Goal: Information Seeking & Learning: Learn about a topic

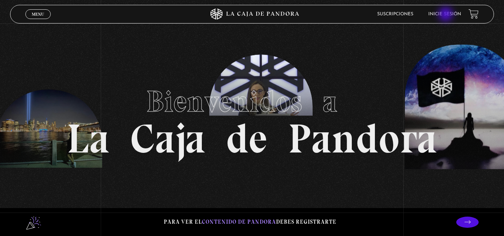
click at [447, 15] on link "Inicie sesión" at bounding box center [444, 14] width 33 height 4
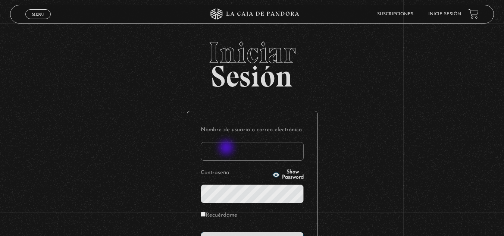
click at [227, 149] on input "Nombre de usuario o correo electrónico" at bounding box center [252, 151] width 103 height 19
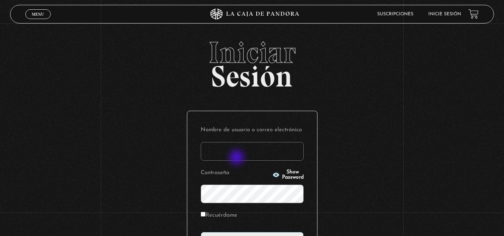
type input "kavega"
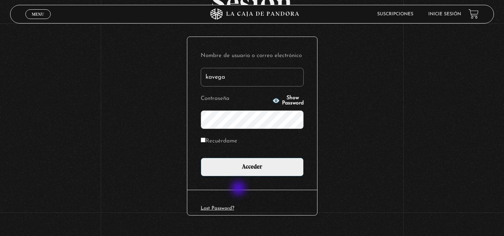
scroll to position [75, 0]
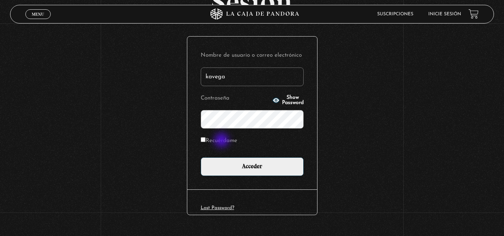
drag, startPoint x: 222, startPoint y: 141, endPoint x: 248, endPoint y: 168, distance: 37.5
click at [223, 141] on label "Recuérdame" at bounding box center [219, 141] width 37 height 12
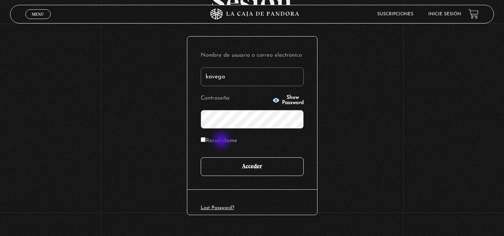
click at [206, 141] on input "Recuérdame" at bounding box center [203, 139] width 5 height 5
checkbox input "true"
click at [252, 170] on input "Acceder" at bounding box center [252, 166] width 103 height 19
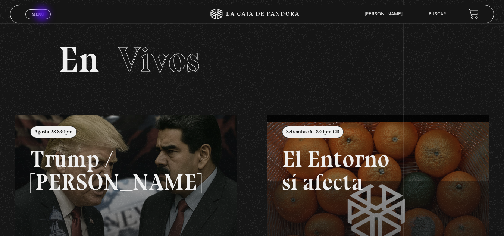
click at [43, 14] on span "Menu" at bounding box center [38, 14] width 12 height 4
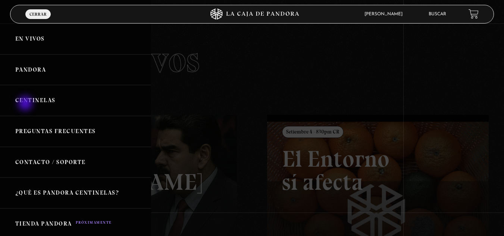
click at [26, 104] on link "Centinelas" at bounding box center [75, 100] width 151 height 31
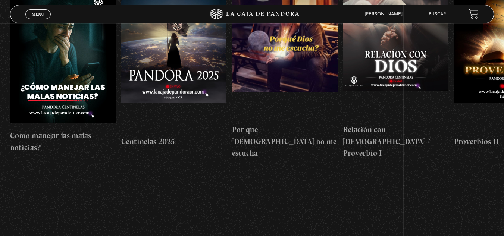
scroll to position [112, 0]
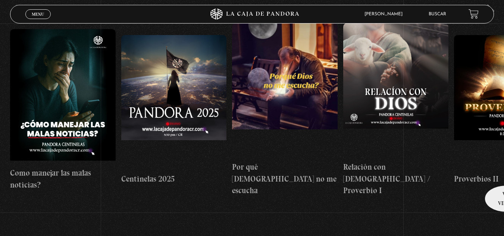
click at [503, 173] on h4 "Proverbios II" at bounding box center [507, 179] width 106 height 12
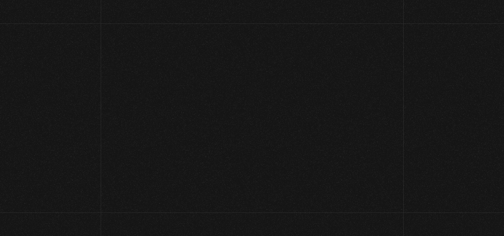
scroll to position [112, 0]
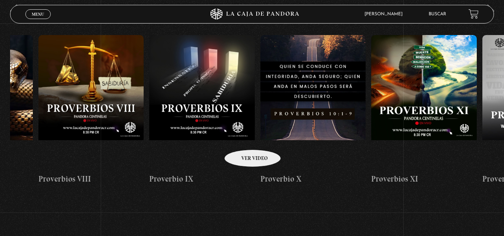
drag, startPoint x: 459, startPoint y: 141, endPoint x: 241, endPoint y: 139, distance: 217.9
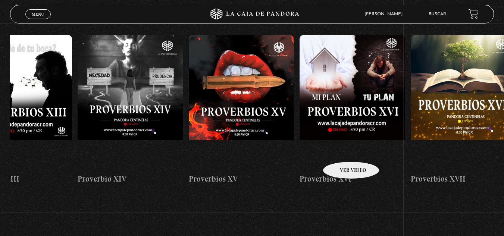
drag, startPoint x: 465, startPoint y: 144, endPoint x: 356, endPoint y: 145, distance: 108.9
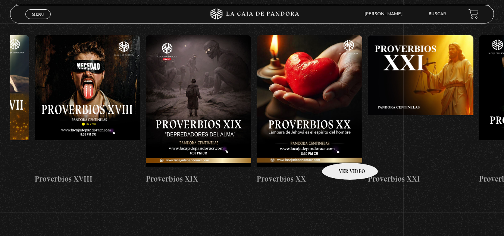
scroll to position [0, 2197]
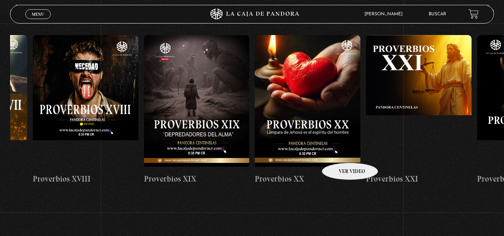
drag, startPoint x: 436, startPoint y: 142, endPoint x: 339, endPoint y: 152, distance: 97.5
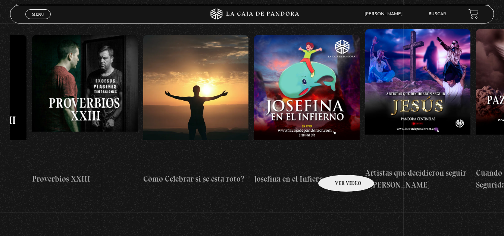
scroll to position [0, 2755]
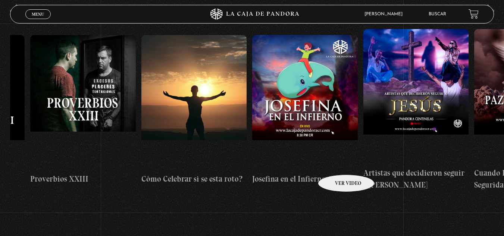
drag, startPoint x: 448, startPoint y: 152, endPoint x: 337, endPoint y: 163, distance: 112.1
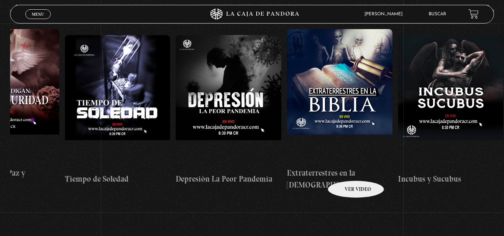
drag, startPoint x: 450, startPoint y: 152, endPoint x: 345, endPoint y: 170, distance: 106.4
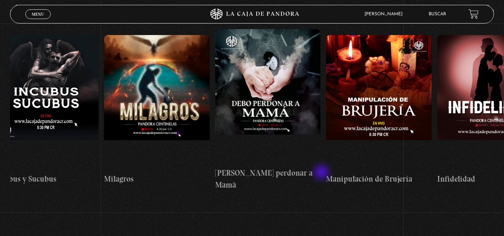
scroll to position [0, 3688]
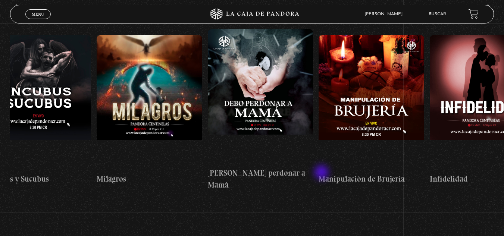
drag, startPoint x: 403, startPoint y: 158, endPoint x: 321, endPoint y: 173, distance: 83.6
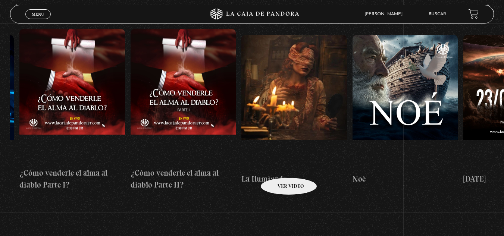
scroll to position [0, 4322]
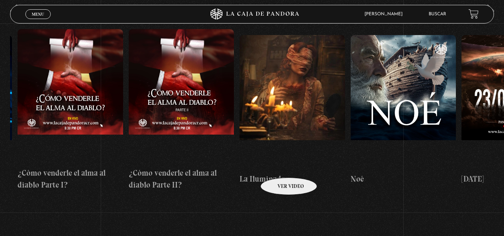
drag, startPoint x: 406, startPoint y: 155, endPoint x: 279, endPoint y: 167, distance: 127.4
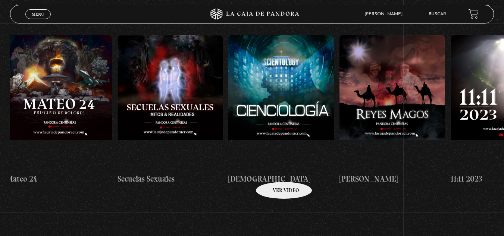
drag, startPoint x: 410, startPoint y: 156, endPoint x: 274, endPoint y: 170, distance: 136.6
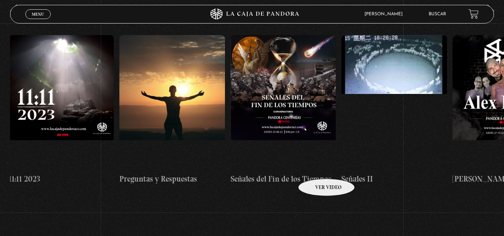
drag, startPoint x: 405, startPoint y: 157, endPoint x: 316, endPoint y: 168, distance: 89.1
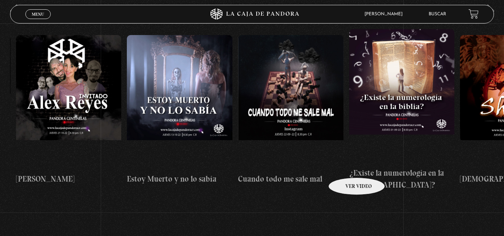
drag, startPoint x: 433, startPoint y: 154, endPoint x: 345, endPoint y: 168, distance: 88.8
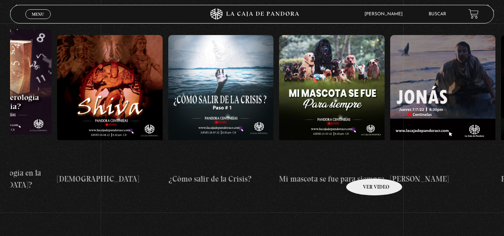
scroll to position [0, 6283]
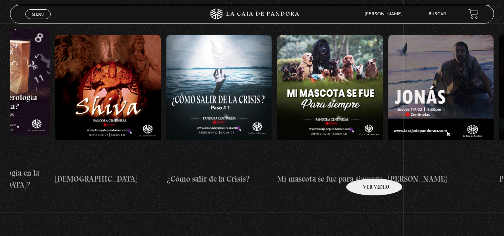
drag, startPoint x: 445, startPoint y: 153, endPoint x: 364, endPoint y: 168, distance: 82.0
click at [364, 168] on div "Como manejar las malas noticias? Centinelas 2025 Por qué Dios no me escucha Rel…" at bounding box center [165, 109] width 12877 height 173
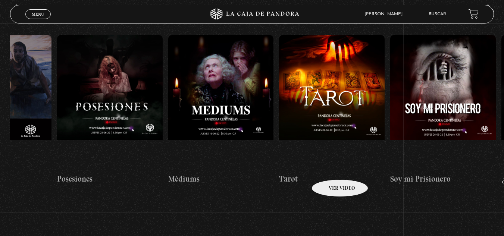
drag, startPoint x: 418, startPoint y: 159, endPoint x: 329, endPoint y: 169, distance: 88.9
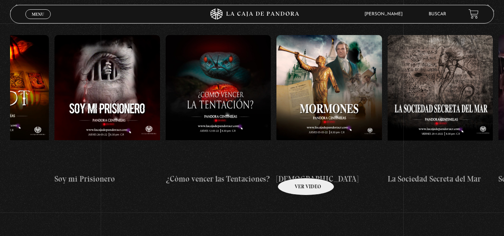
drag, startPoint x: 363, startPoint y: 163, endPoint x: 296, endPoint y: 167, distance: 67.3
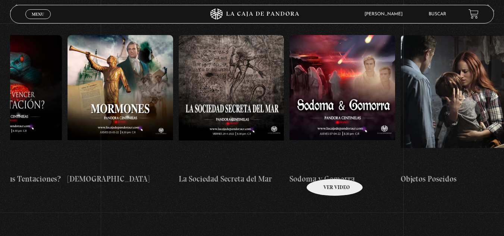
scroll to position [0, 7273]
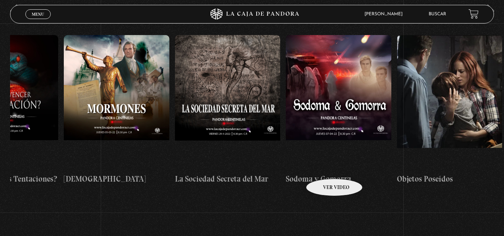
drag, startPoint x: 367, startPoint y: 165, endPoint x: 325, endPoint y: 168, distance: 42.6
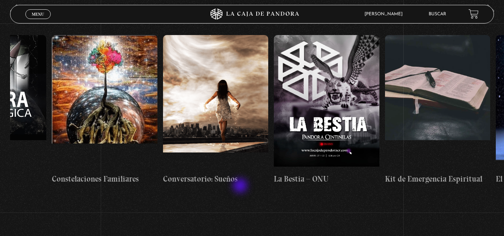
scroll to position [0, 8066]
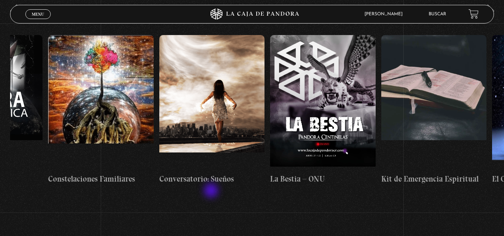
drag, startPoint x: 408, startPoint y: 160, endPoint x: 212, endPoint y: 193, distance: 198.6
click at [212, 193] on section "Centinelas" at bounding box center [252, 118] width 504 height 231
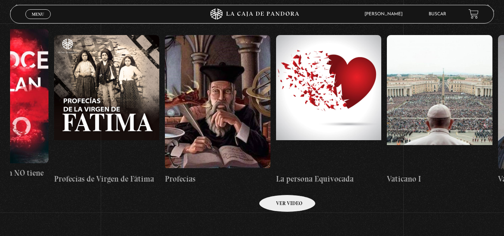
scroll to position [0, 8961]
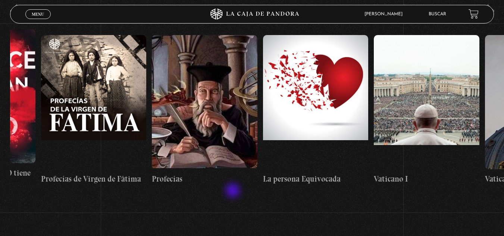
drag, startPoint x: 450, startPoint y: 155, endPoint x: 228, endPoint y: 192, distance: 224.7
click at [228, 192] on section "Centinelas" at bounding box center [252, 118] width 504 height 231
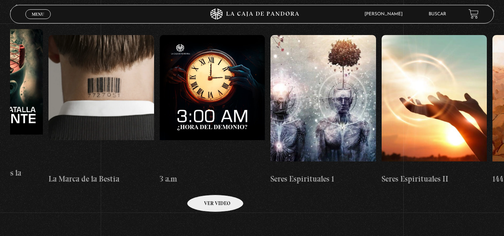
scroll to position [0, 10066]
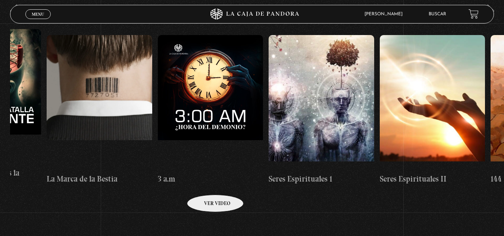
drag, startPoint x: 426, startPoint y: 166, endPoint x: 205, endPoint y: 184, distance: 221.6
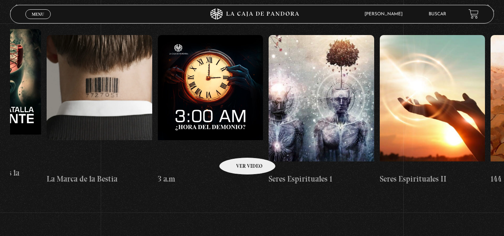
scroll to position [0, 0]
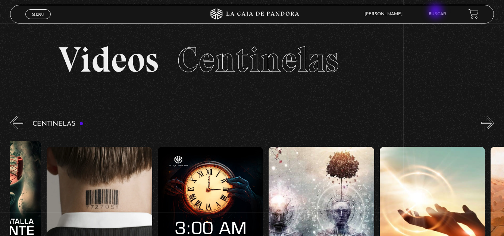
click at [437, 12] on link "Buscar" at bounding box center [438, 14] width 18 height 4
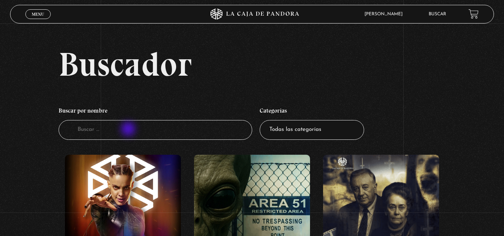
drag, startPoint x: 128, startPoint y: 131, endPoint x: 121, endPoint y: 126, distance: 8.2
click at [128, 131] on input "Buscador" at bounding box center [156, 130] width 194 height 20
type input "leer la [DEMOGRAPHIC_DATA]"
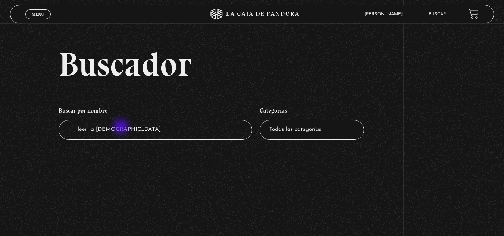
click at [121, 126] on input "leer la [DEMOGRAPHIC_DATA]" at bounding box center [156, 130] width 194 height 20
type input "leer la [DEMOGRAPHIC_DATA]"
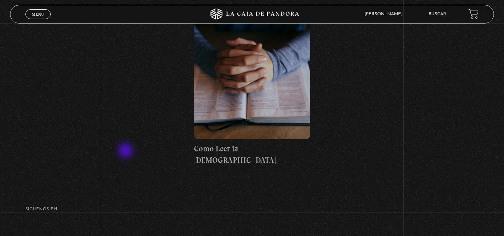
scroll to position [187, 0]
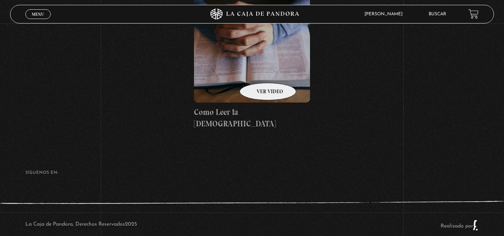
click at [258, 72] on figure at bounding box center [252, 35] width 116 height 134
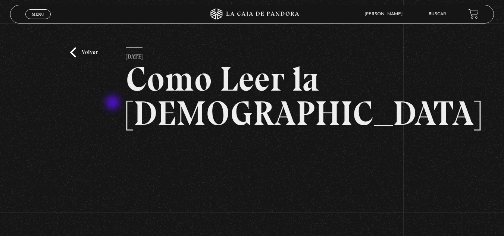
drag, startPoint x: 113, startPoint y: 103, endPoint x: 181, endPoint y: 146, distance: 79.5
click at [113, 104] on div "Volver 6 julio, 2021 Como Leer la Biblia WhatsApp Twitter Messenger Email" at bounding box center [252, 171] width 504 height 294
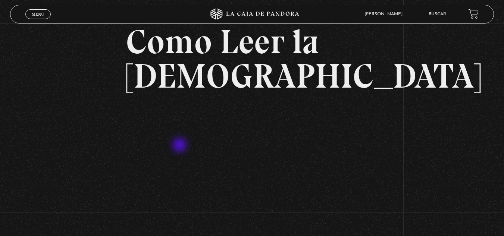
scroll to position [75, 0]
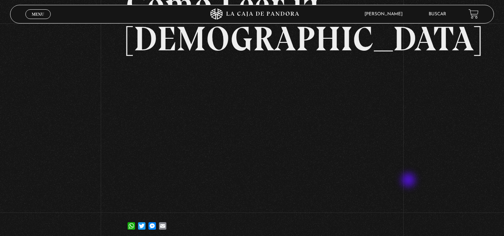
click at [423, 175] on div "Volver 6 julio, 2021 Como Leer la Biblia WhatsApp Twitter Messenger Email" at bounding box center [252, 96] width 504 height 294
